Goal: Find contact information: Find contact information

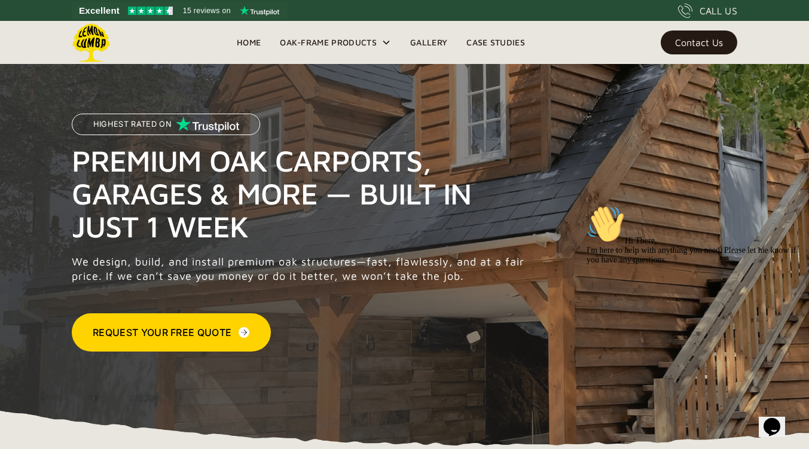
click at [587, 205] on icon "Chat attention grabber" at bounding box center [587, 205] width 0 height 0
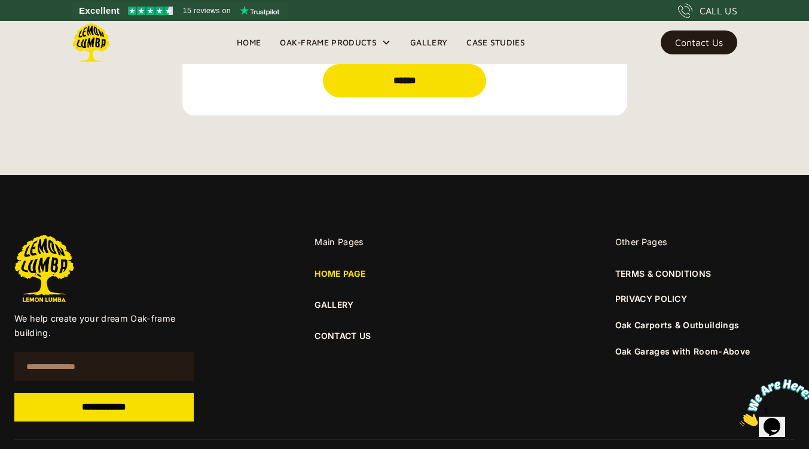
scroll to position [4311, 0]
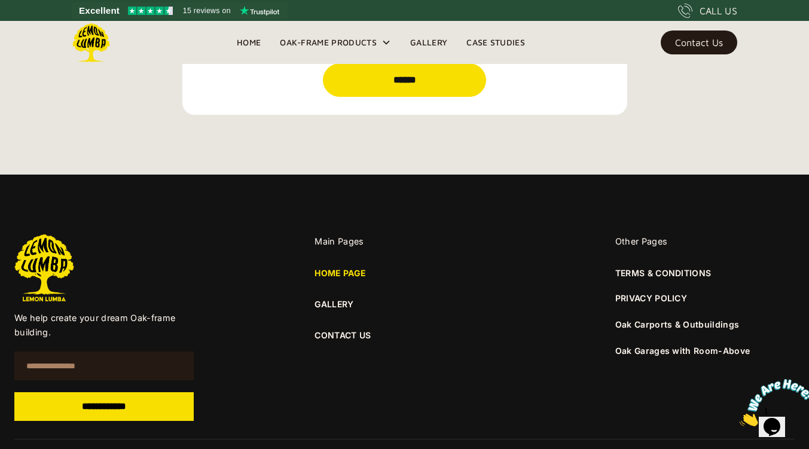
click at [349, 337] on link "CONTACT US" at bounding box center [404, 335] width 179 height 13
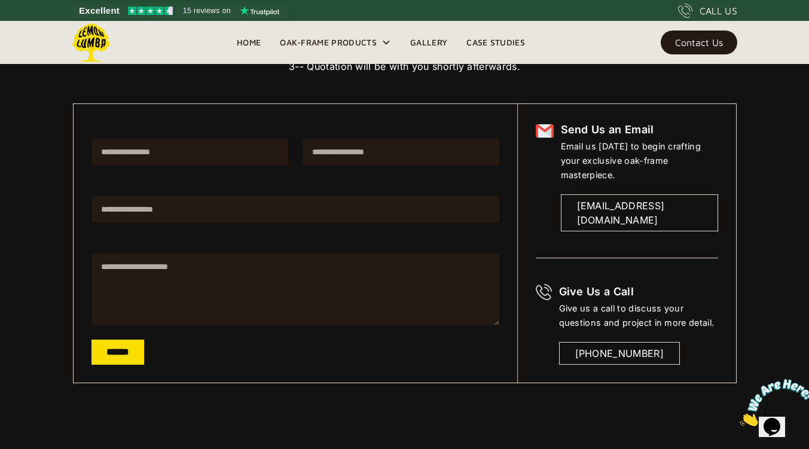
scroll to position [196, 0]
